Goal: Transaction & Acquisition: Purchase product/service

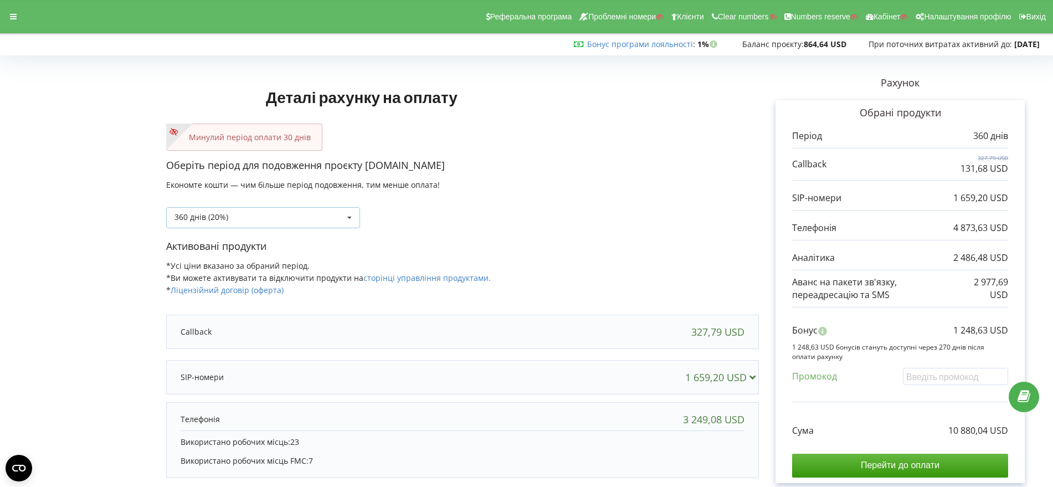
click at [352, 217] on icon at bounding box center [349, 218] width 17 height 21
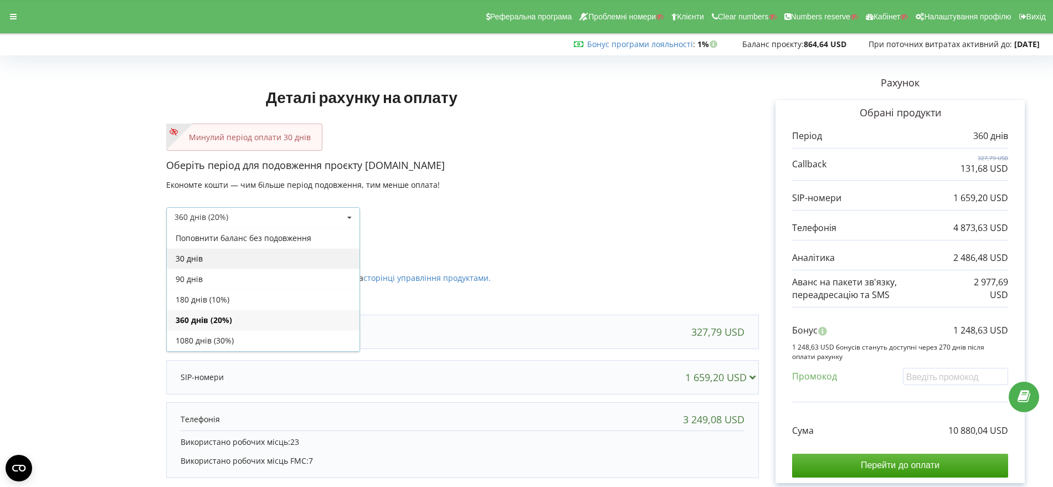
click at [303, 254] on div "30 днів" at bounding box center [263, 258] width 193 height 21
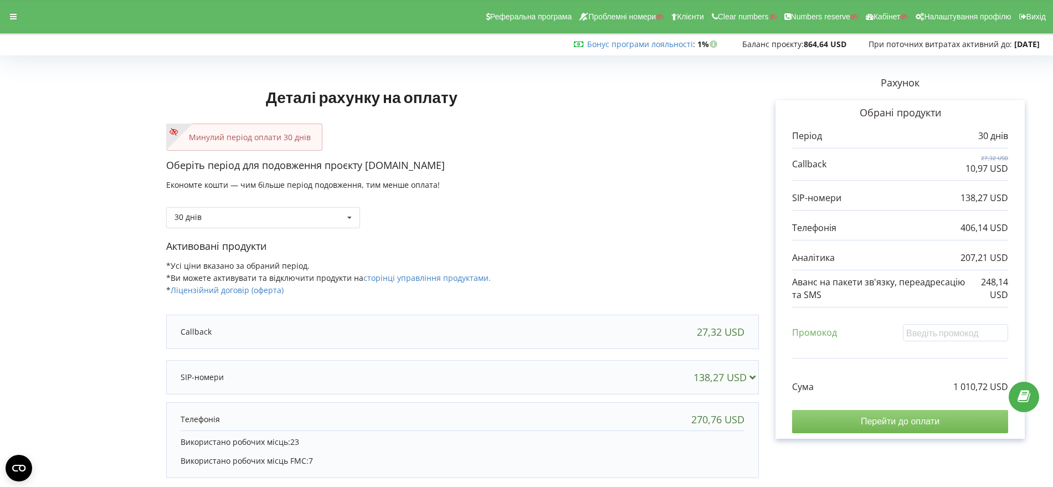
click at [921, 416] on input "Перейти до оплати" at bounding box center [900, 421] width 216 height 23
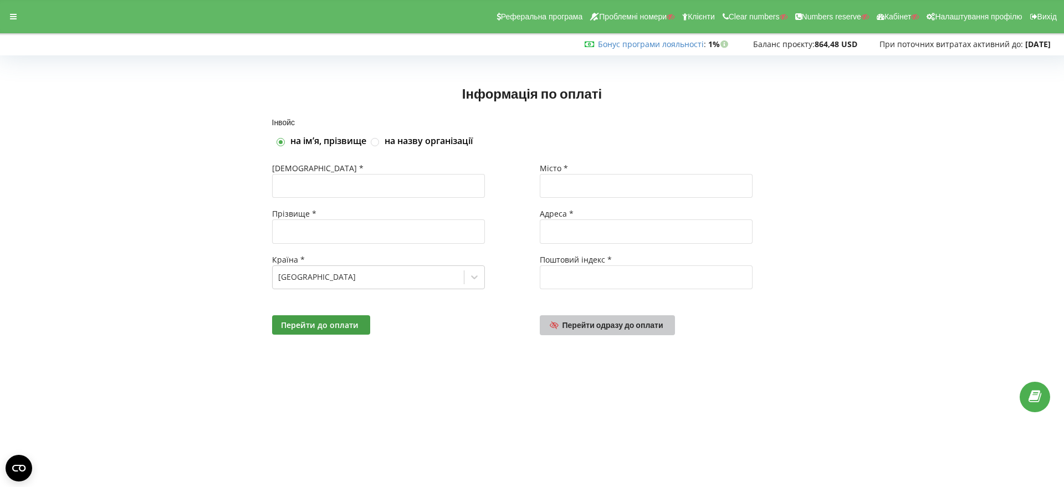
drag, startPoint x: 634, startPoint y: 328, endPoint x: 641, endPoint y: 328, distance: 6.6
click at [634, 327] on span "Перейти одразу до оплати" at bounding box center [612, 324] width 101 height 9
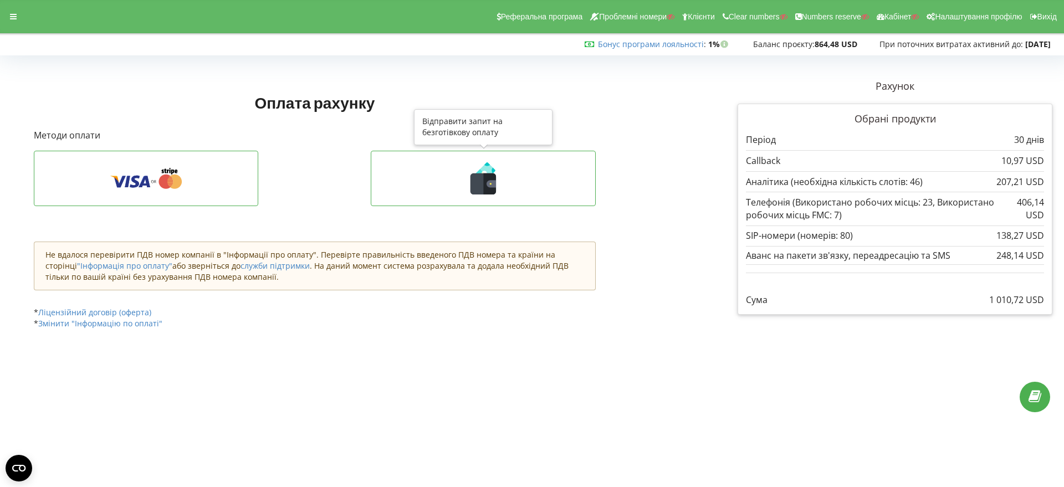
click at [487, 184] on icon at bounding box center [491, 183] width 9 height 7
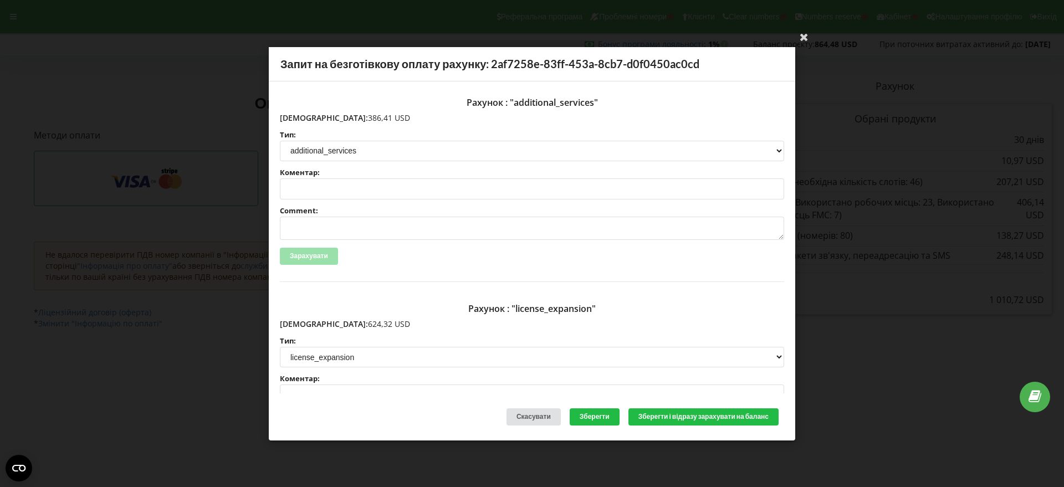
drag, startPoint x: 366, startPoint y: 119, endPoint x: 304, endPoint y: 117, distance: 62.1
click at [304, 117] on p "Сума: 386,41 USD" at bounding box center [532, 117] width 504 height 11
copy p "386,41 USD"
drag, startPoint x: 359, startPoint y: 325, endPoint x: 303, endPoint y: 322, distance: 56.0
click at [303, 322] on p "Сума: 624,32 USD" at bounding box center [532, 324] width 504 height 11
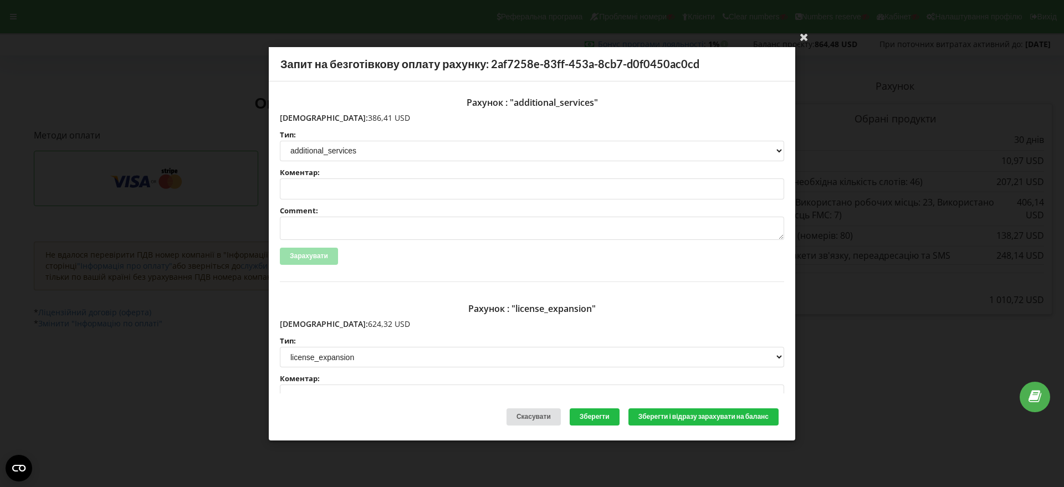
copy p "624,32 USD"
click at [805, 37] on icon at bounding box center [804, 37] width 18 height 18
